Goal: Check status: Check status

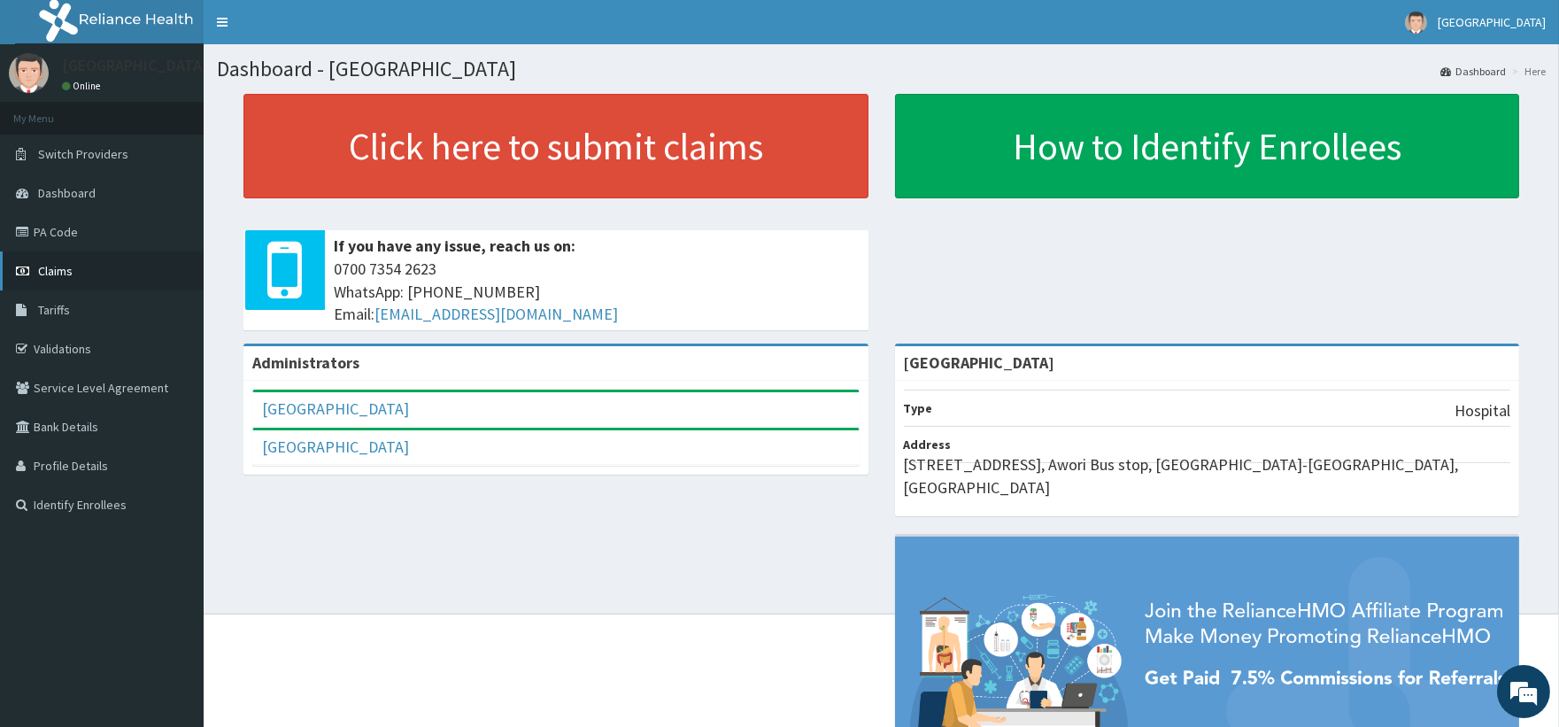
click at [63, 263] on span "Claims" at bounding box center [55, 271] width 35 height 16
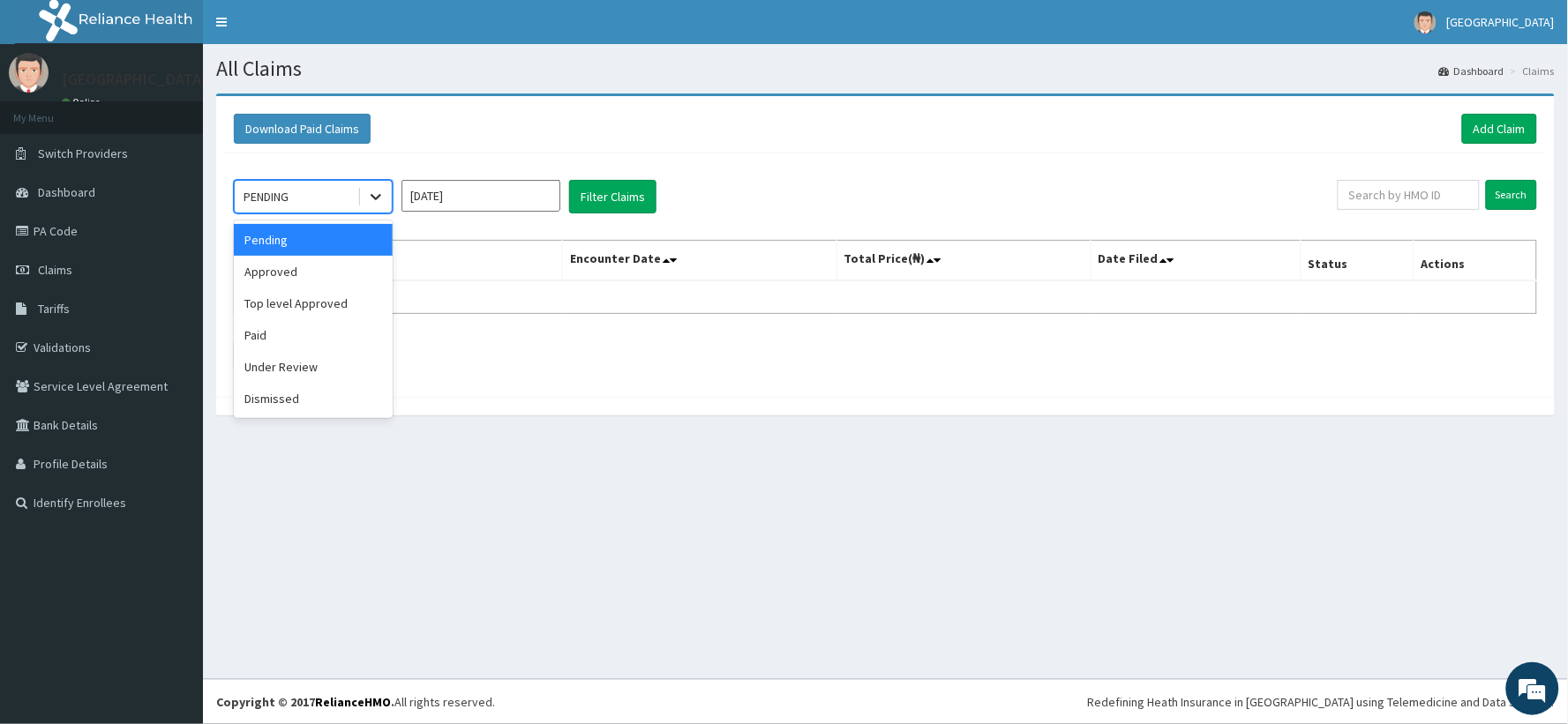
click at [380, 198] on icon at bounding box center [376, 197] width 18 height 18
click at [363, 316] on div "Top level Approved" at bounding box center [313, 304] width 158 height 32
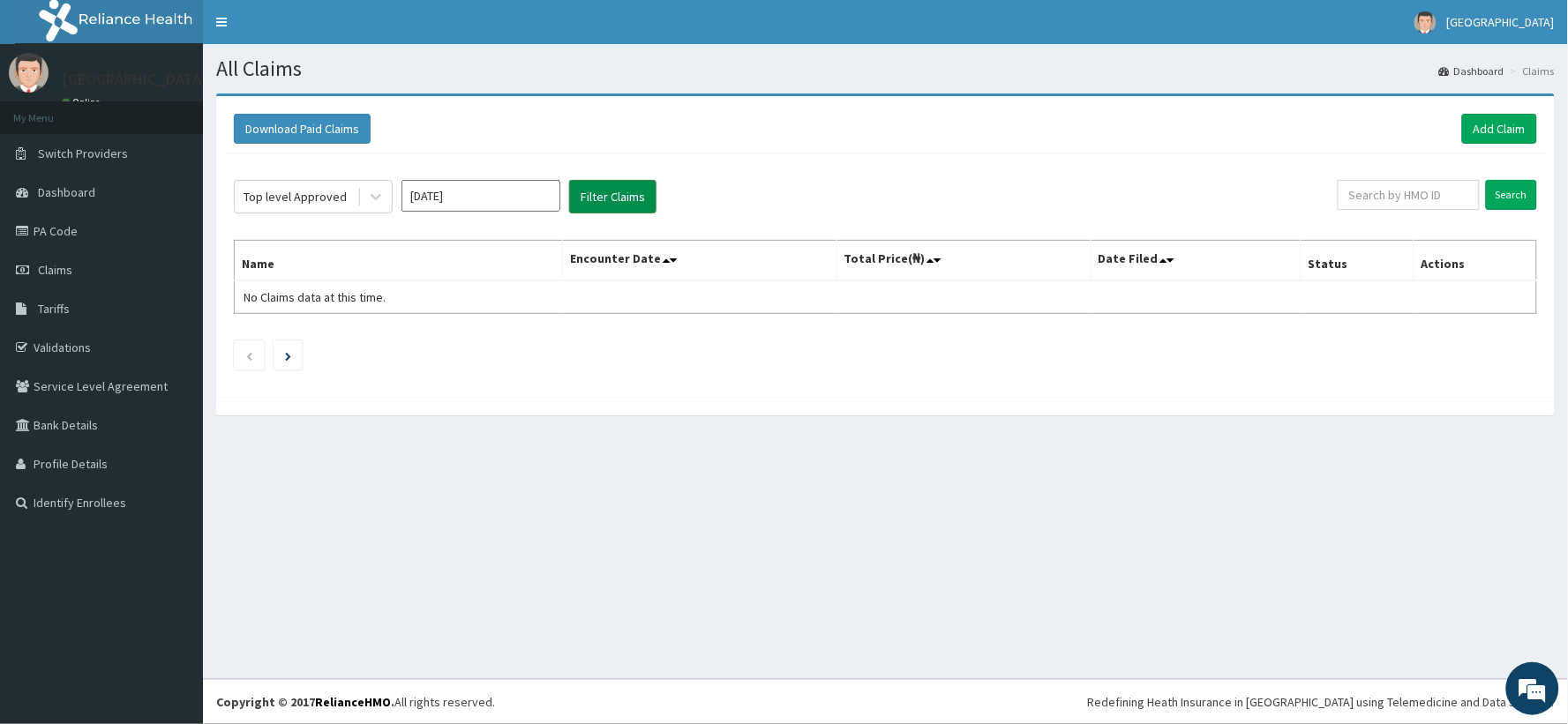
click at [621, 204] on button "Filter Claims" at bounding box center [613, 197] width 88 height 34
click at [553, 203] on input "[DATE]" at bounding box center [480, 196] width 158 height 32
click at [434, 342] on div "[DATE]" at bounding box center [428, 343] width 35 height 33
type input "[DATE]"
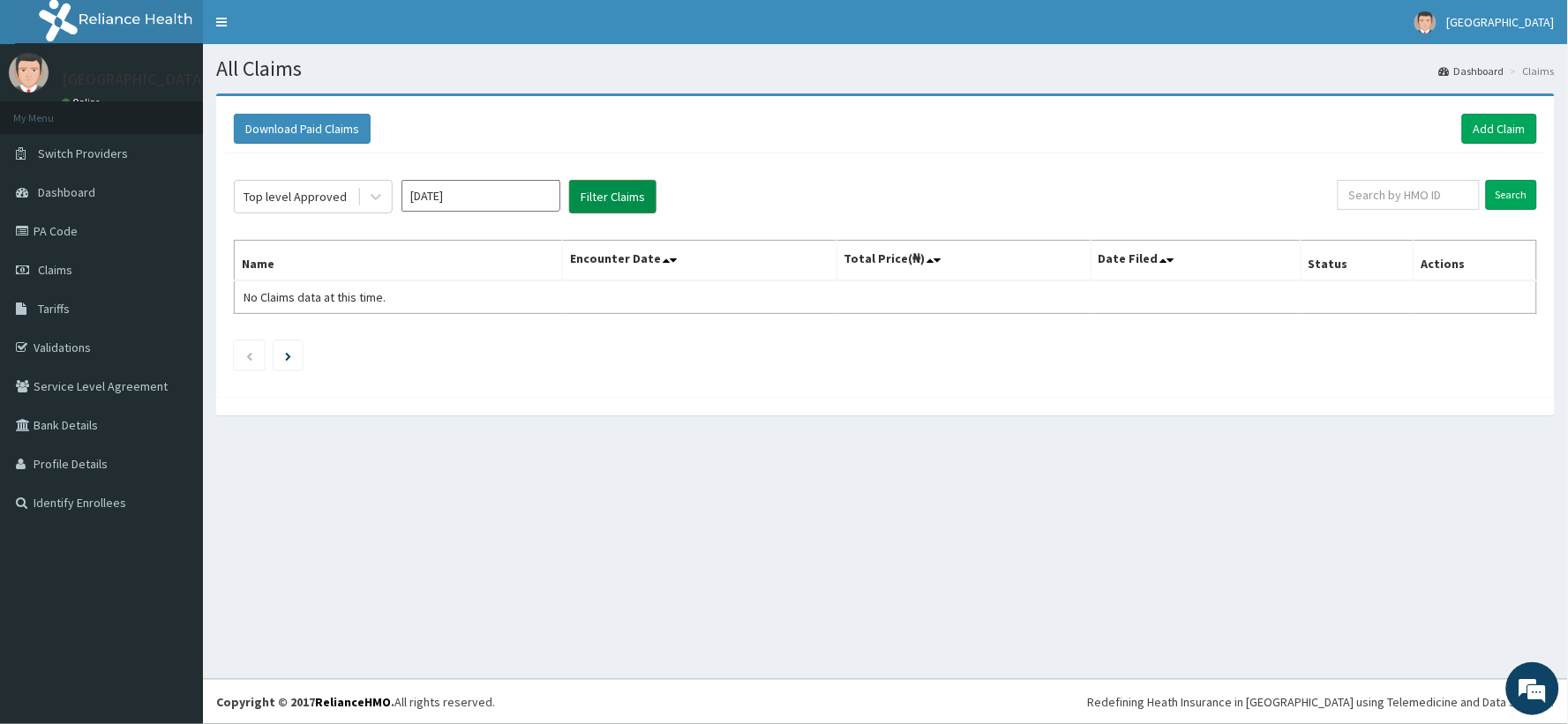
click at [605, 201] on button "Filter Claims" at bounding box center [613, 197] width 88 height 34
click at [621, 191] on button "Filter Claims" at bounding box center [613, 197] width 88 height 34
click at [621, 192] on button "Filter Claims" at bounding box center [613, 197] width 88 height 34
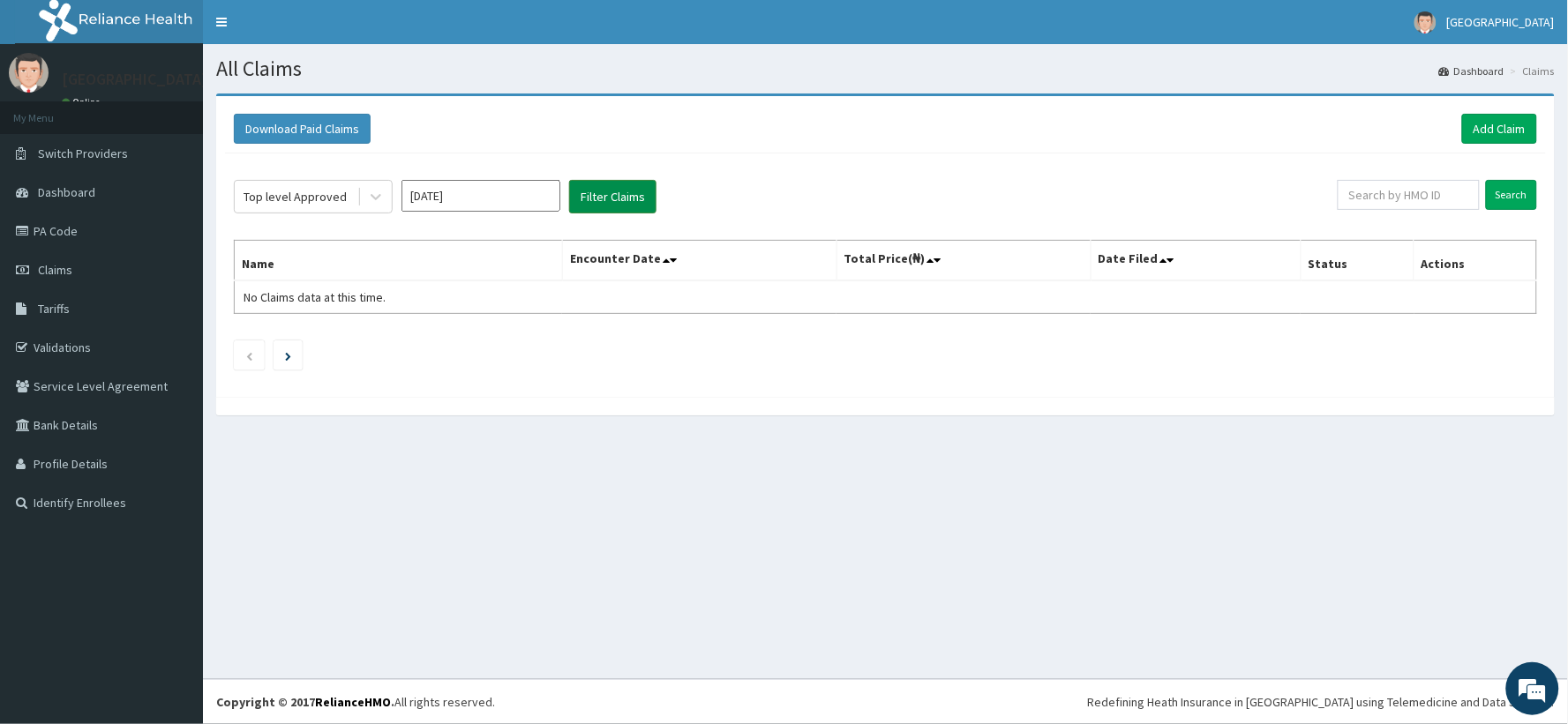
click at [621, 192] on button "Filter Claims" at bounding box center [613, 197] width 88 height 34
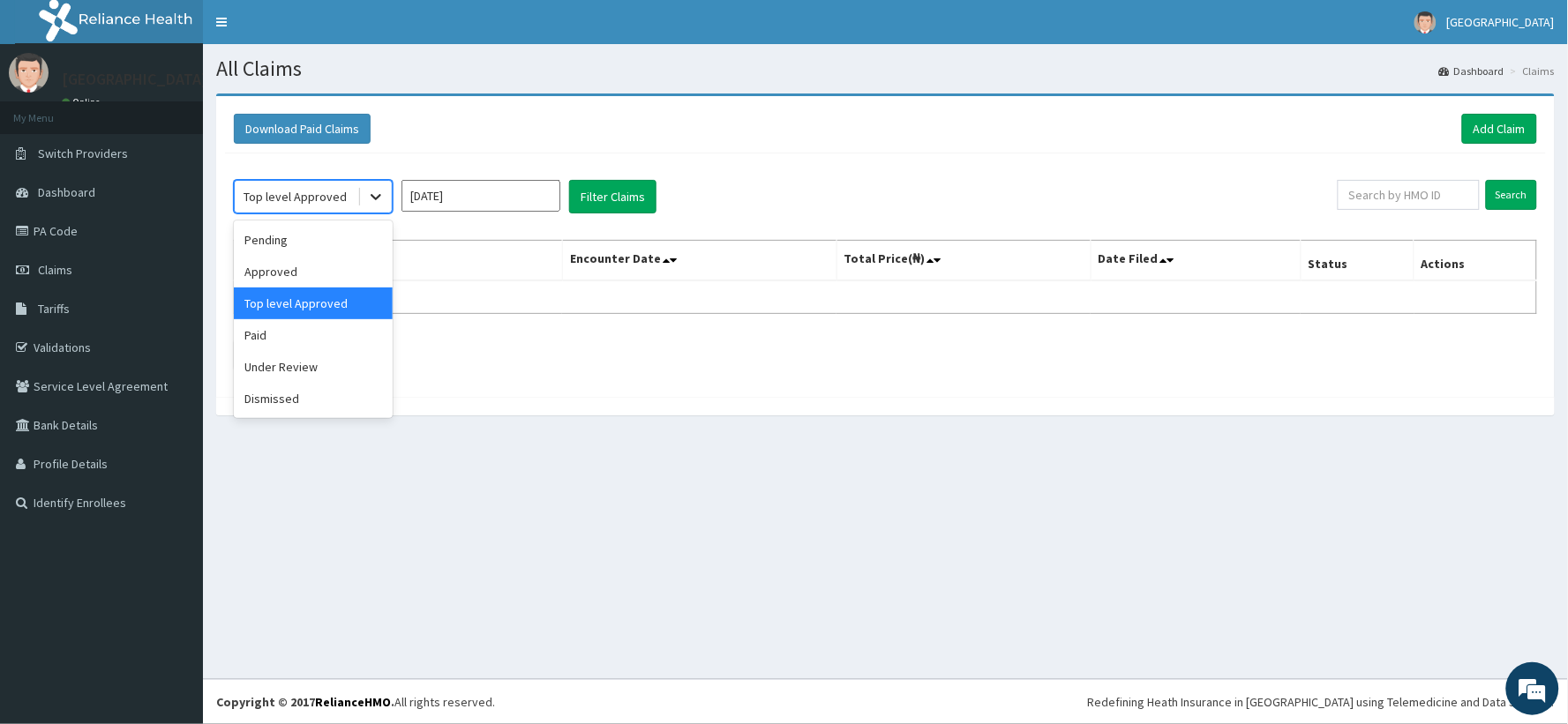
click at [376, 194] on icon at bounding box center [376, 197] width 18 height 18
click at [297, 329] on div "Paid" at bounding box center [313, 336] width 158 height 32
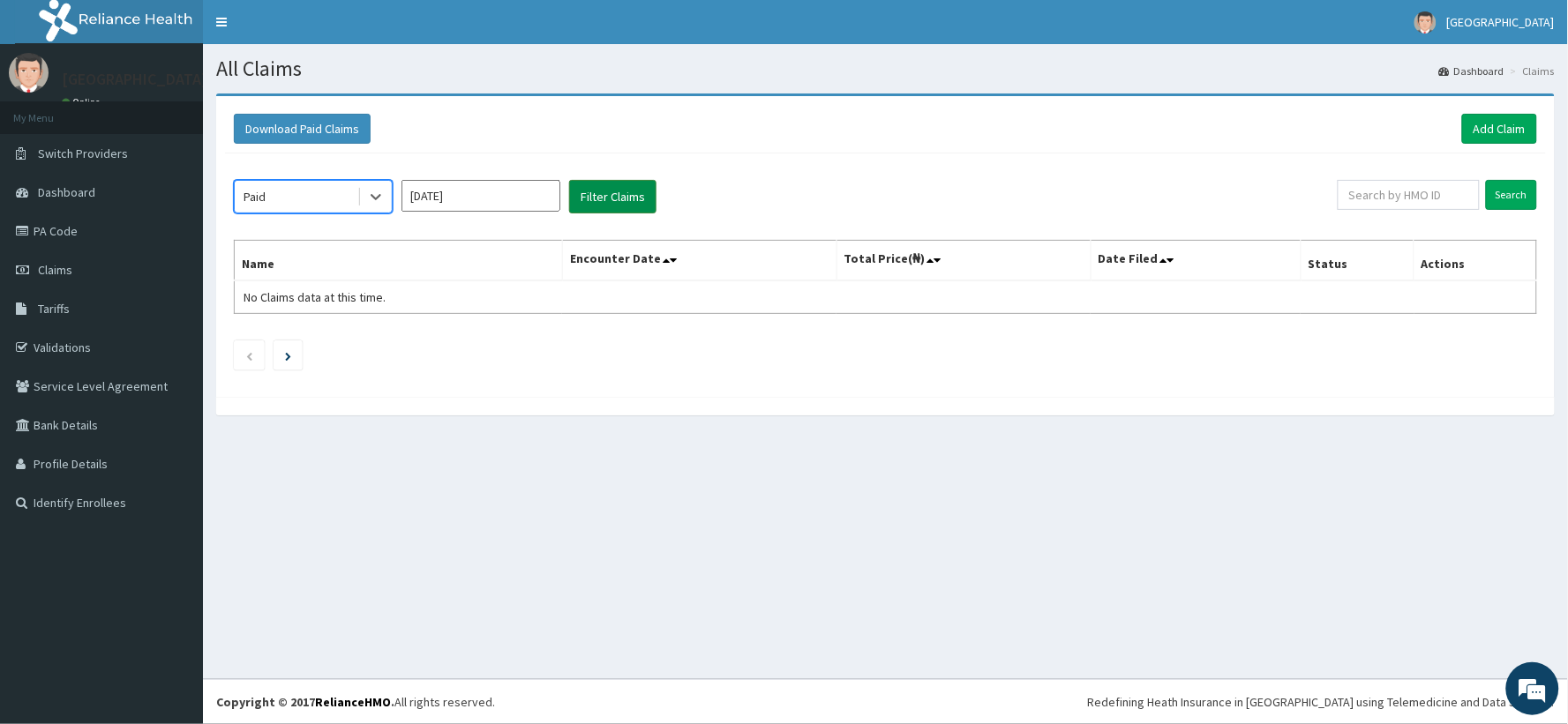
click at [621, 199] on button "Filter Claims" at bounding box center [613, 197] width 88 height 34
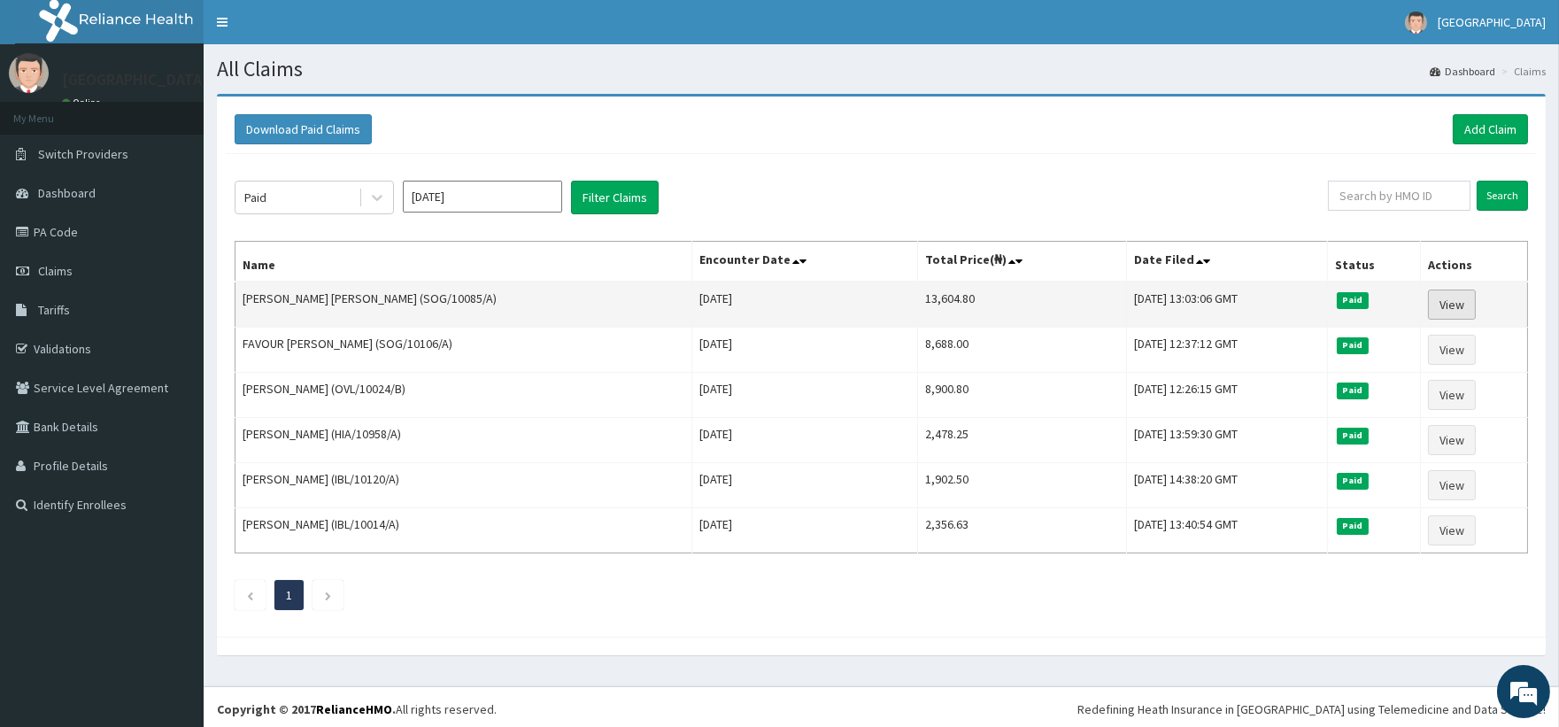
click at [1453, 308] on link "View" at bounding box center [1452, 305] width 48 height 30
